Goal: Obtain resource: Download file/media

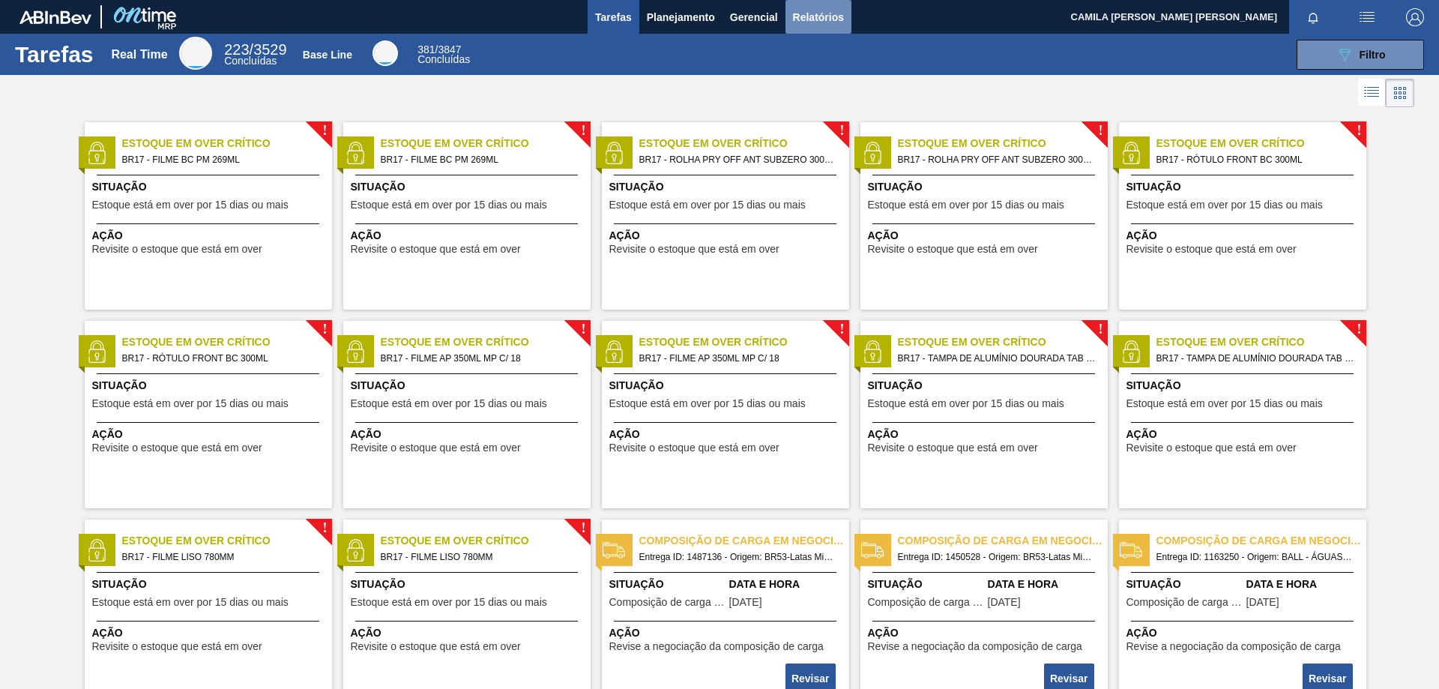
click at [815, 16] on span "Relatórios" at bounding box center [818, 17] width 51 height 18
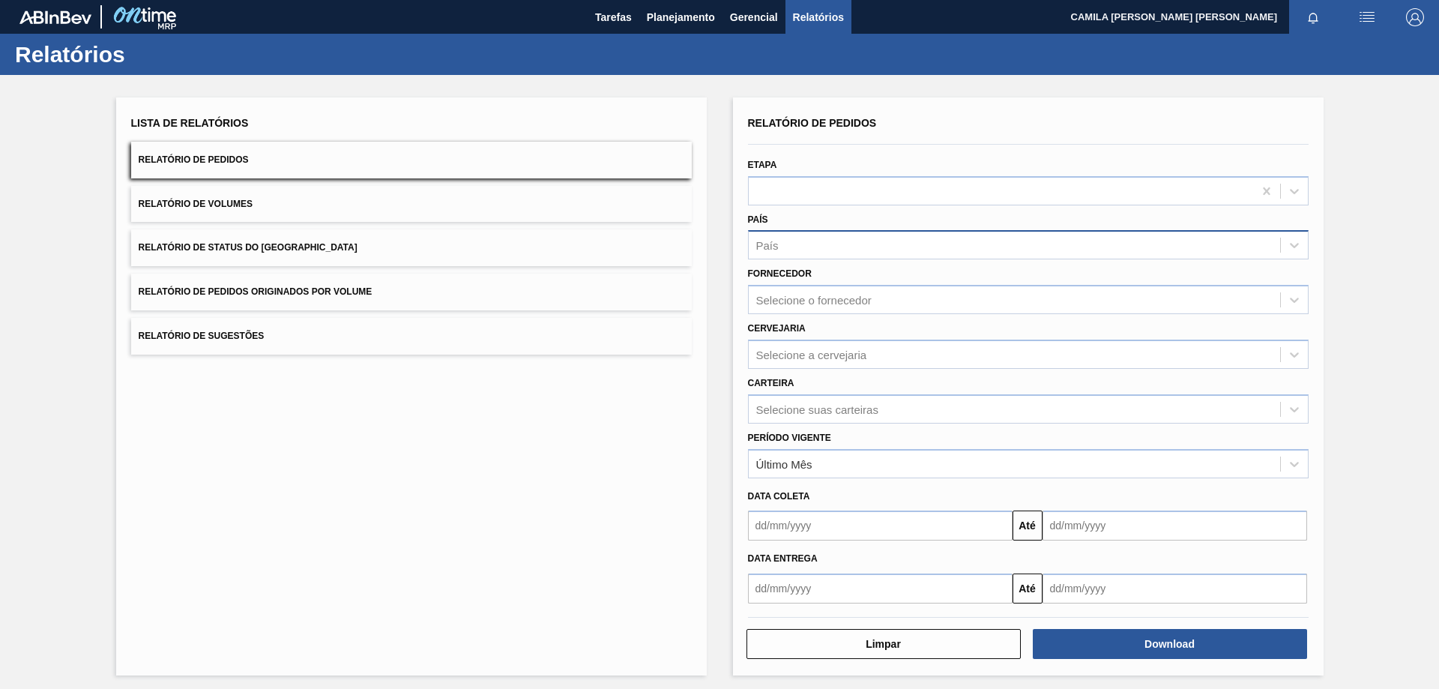
click at [792, 244] on div "País" at bounding box center [1014, 246] width 531 height 22
click at [840, 292] on div "BR - [GEOGRAPHIC_DATA]" at bounding box center [1028, 282] width 561 height 28
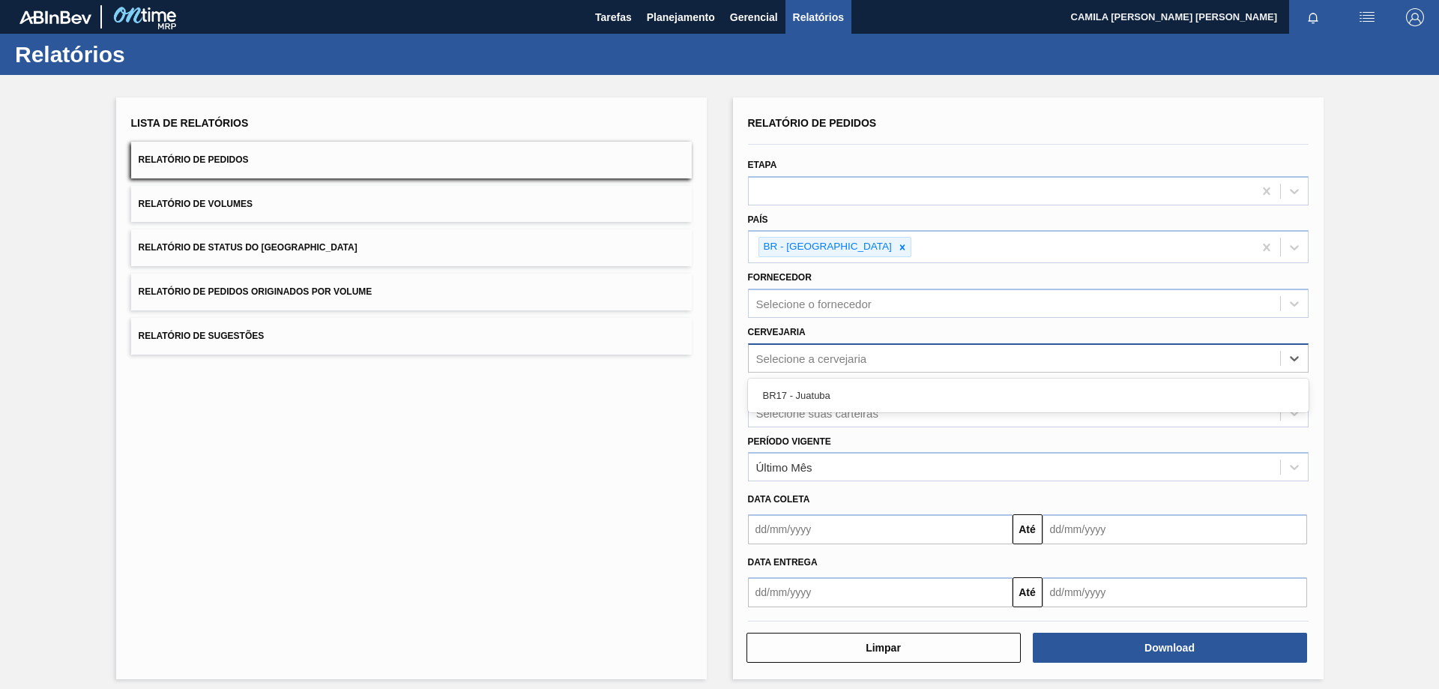
click at [850, 363] on div "Selecione a cervejaria" at bounding box center [811, 358] width 111 height 13
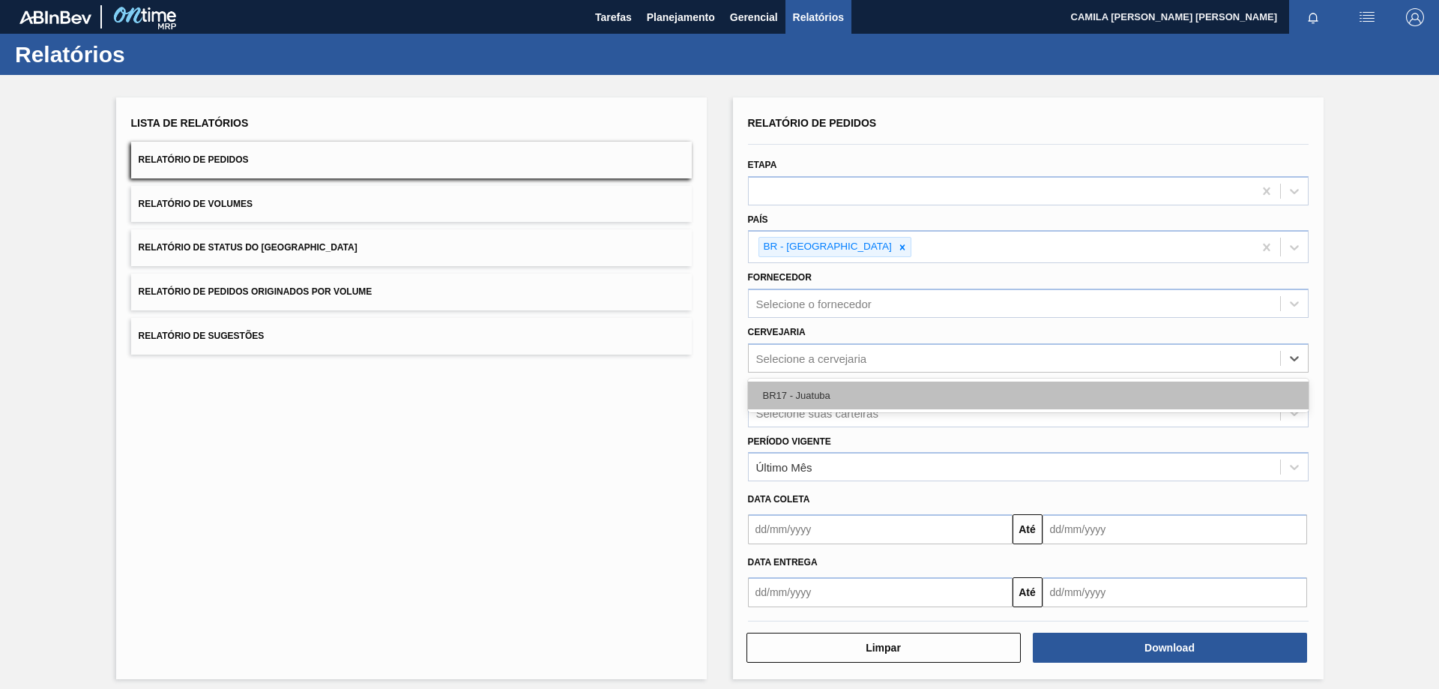
click at [849, 400] on div "BR17 - Juatuba" at bounding box center [1028, 396] width 561 height 28
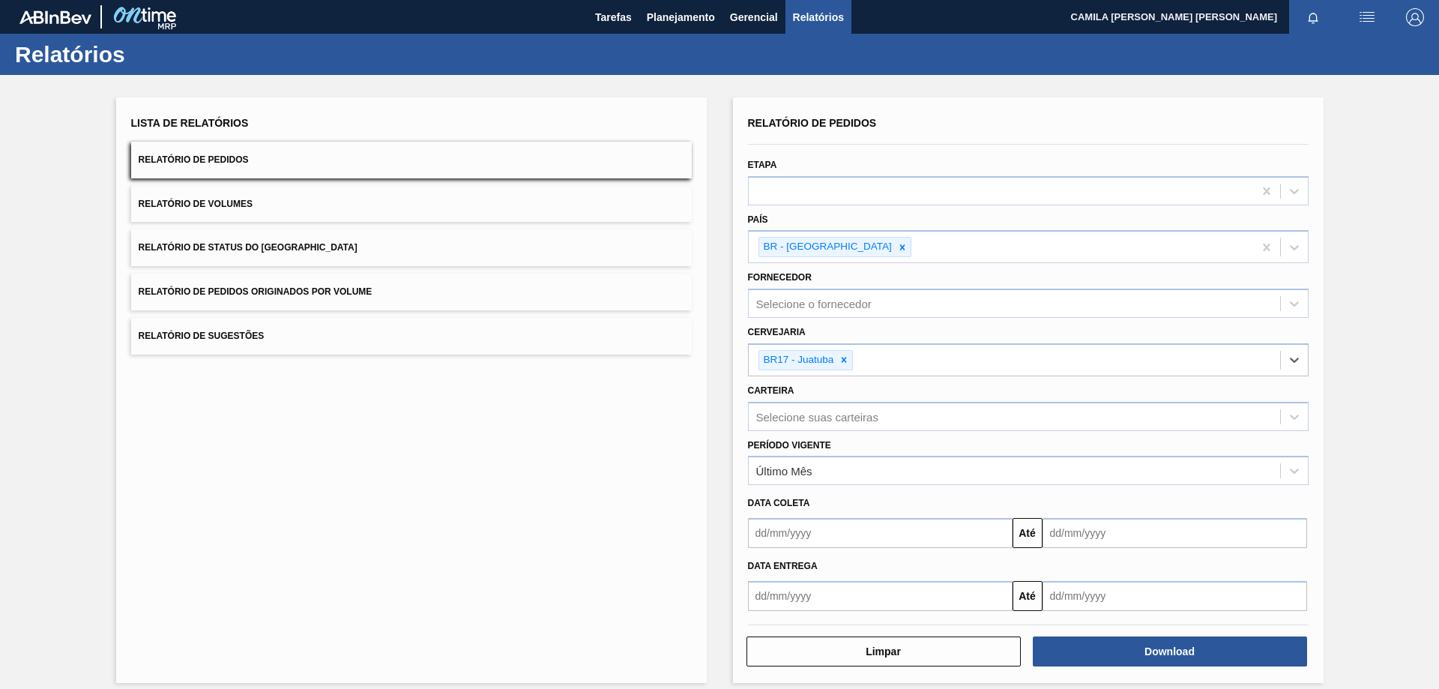
click at [818, 537] on input "text" at bounding box center [880, 533] width 265 height 30
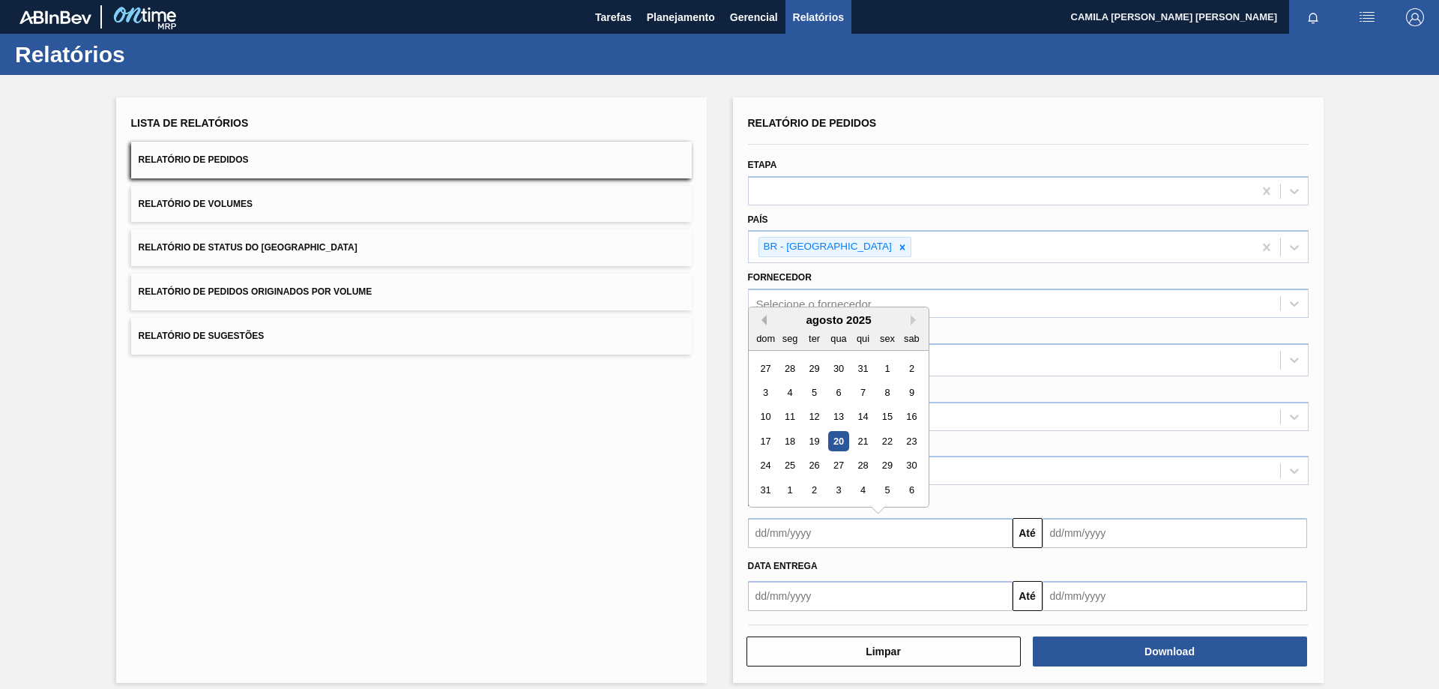
click at [764, 316] on button "Previous Month" at bounding box center [761, 320] width 10 height 10
click at [885, 464] on div "1" at bounding box center [887, 466] width 20 height 20
type input "[DATE]"
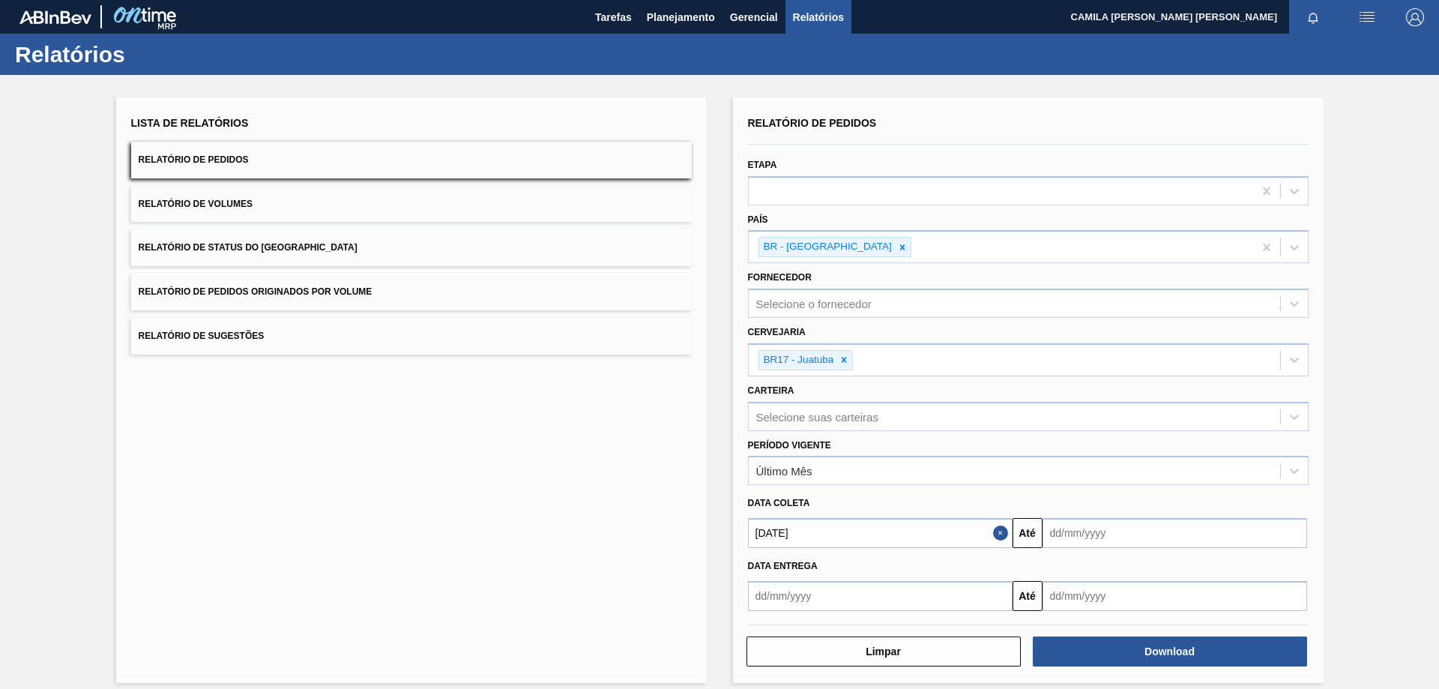
click at [1140, 540] on input "text" at bounding box center [1175, 533] width 265 height 30
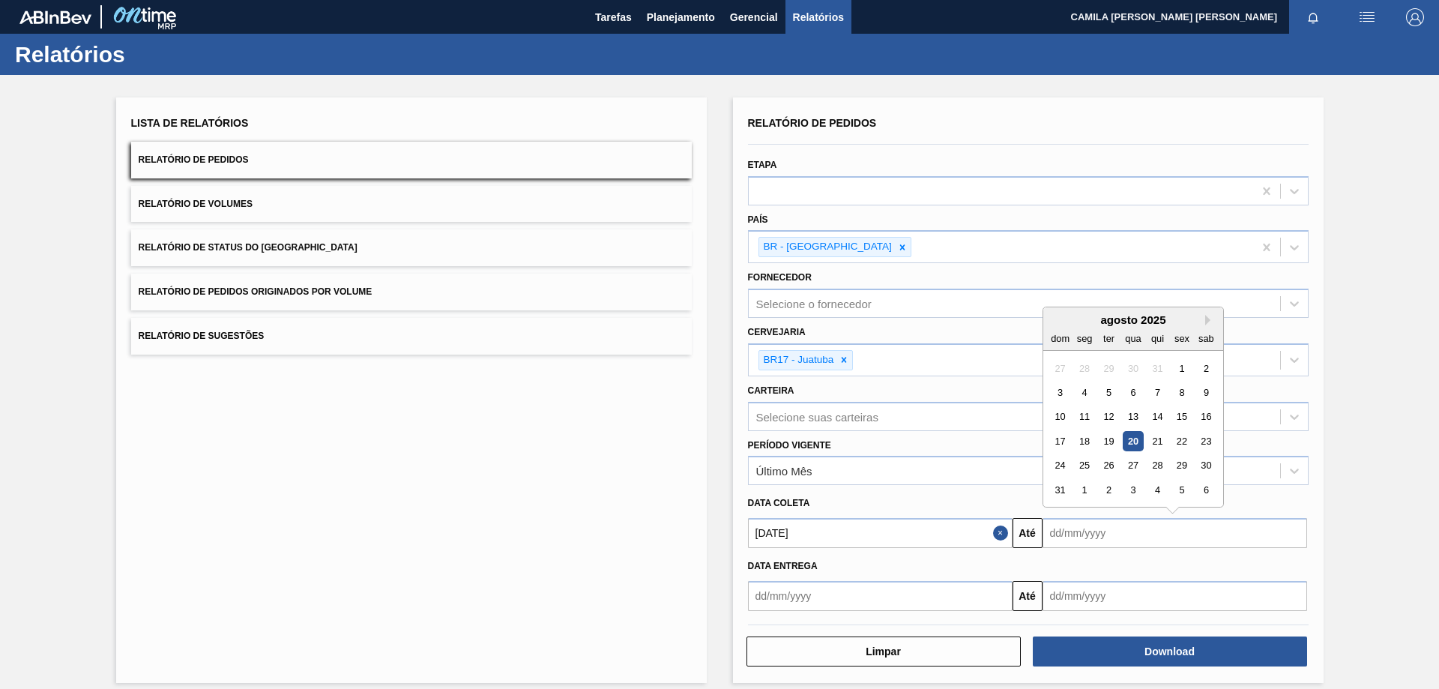
click at [1206, 314] on div "agosto 2025" at bounding box center [1133, 319] width 180 height 13
click at [1205, 322] on button "Next Month" at bounding box center [1210, 320] width 10 height 10
click at [1161, 461] on div "30" at bounding box center [1157, 466] width 20 height 20
type input "[DATE]"
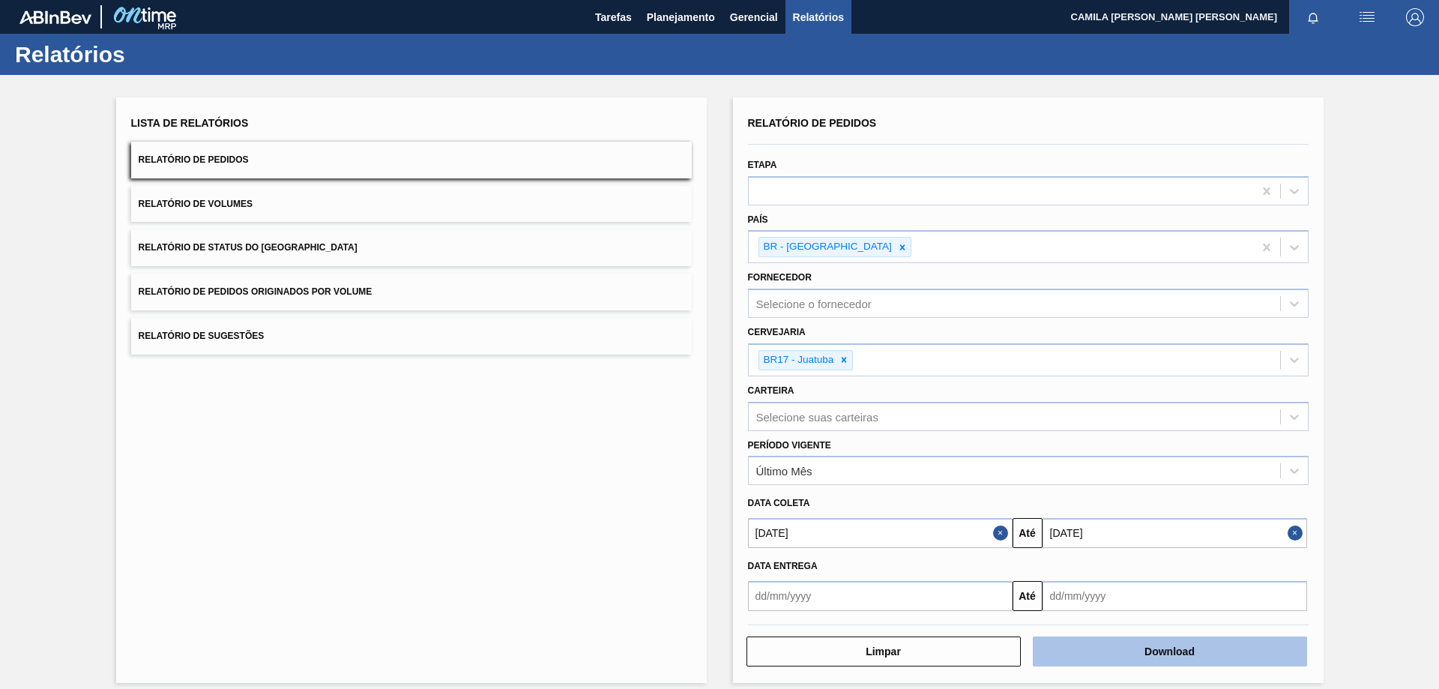
click at [1207, 656] on button "Download" at bounding box center [1170, 651] width 274 height 30
